Goal: Information Seeking & Learning: Learn about a topic

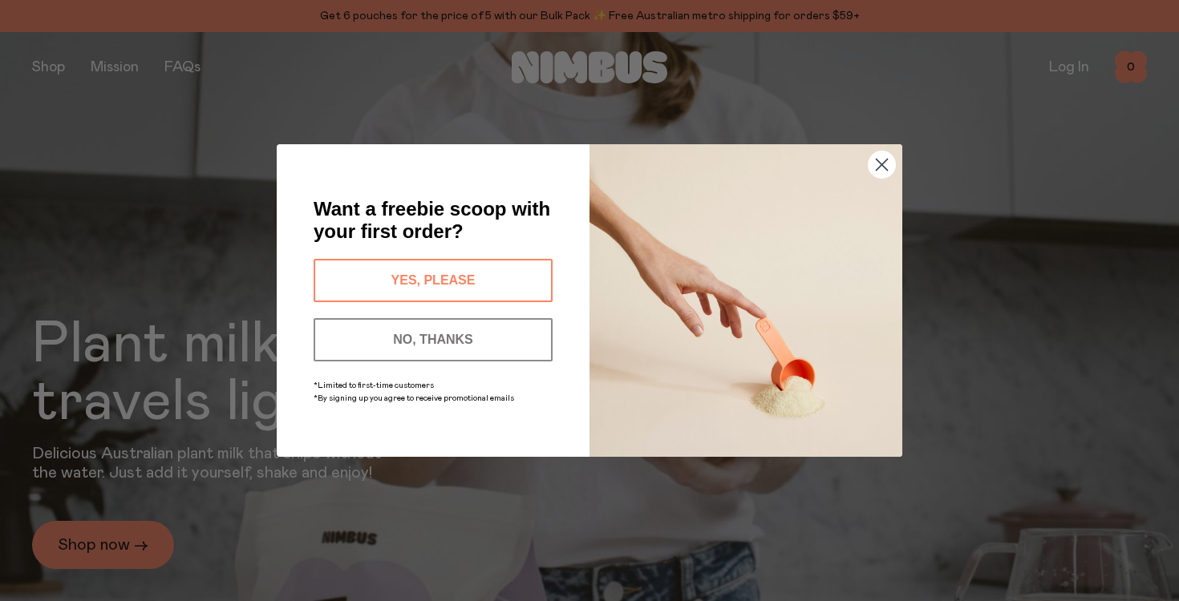
click at [886, 157] on circle "Close dialog" at bounding box center [881, 165] width 26 height 26
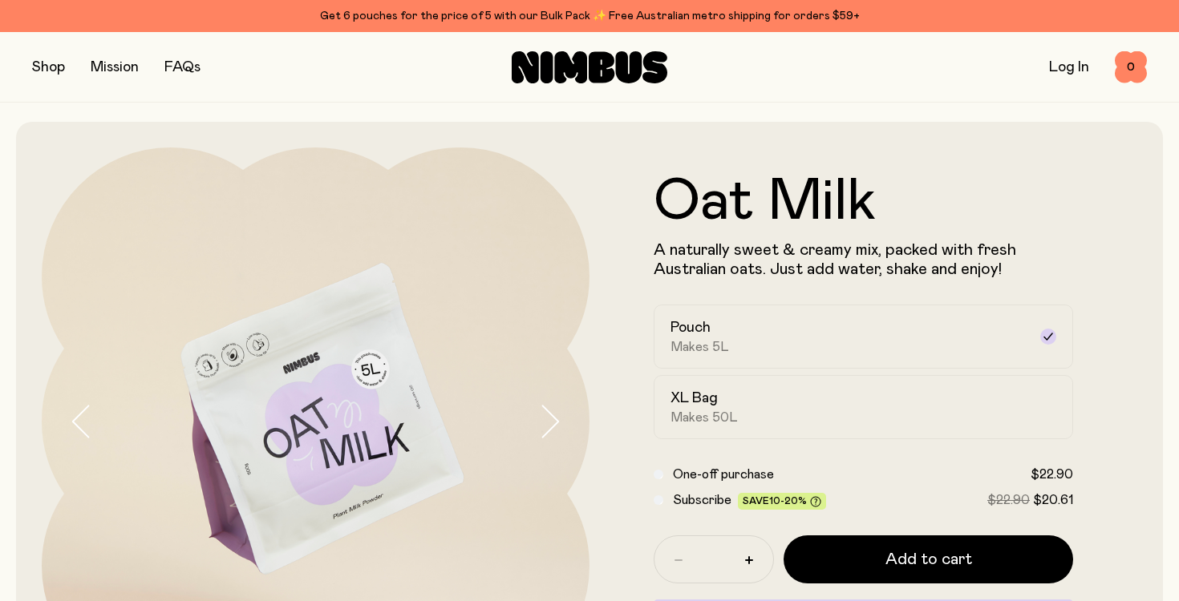
click at [47, 67] on button "button" at bounding box center [48, 67] width 33 height 22
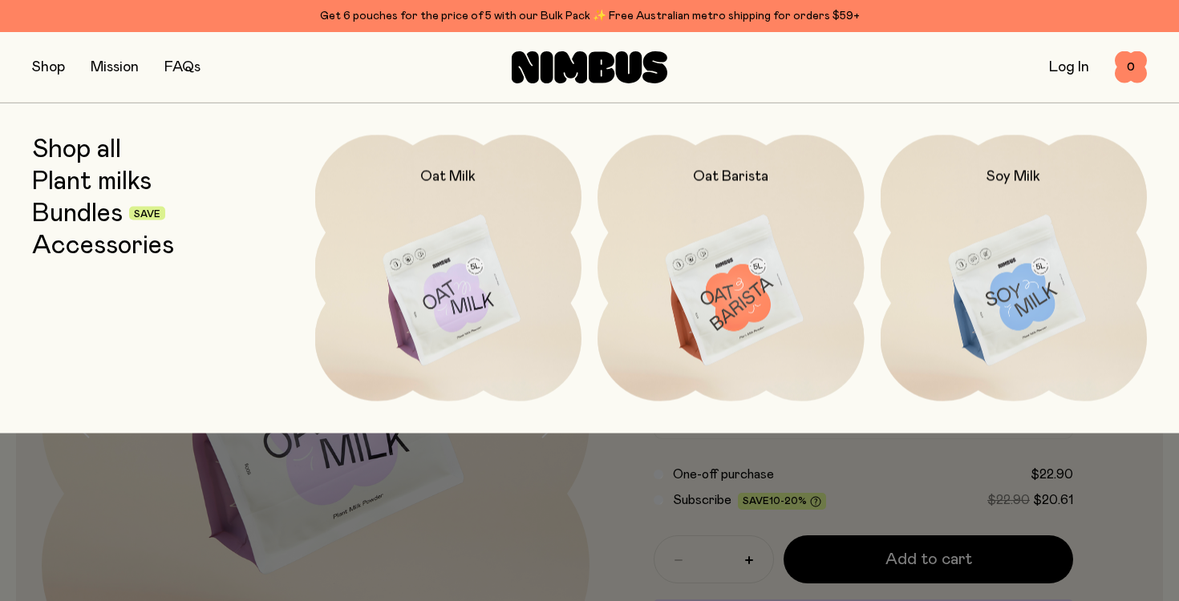
click at [107, 67] on link "Mission" at bounding box center [115, 67] width 48 height 14
